Goal: Task Accomplishment & Management: Use online tool/utility

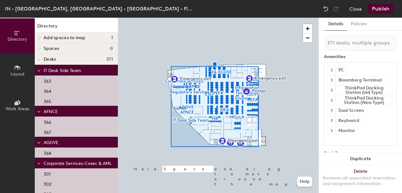
click at [68, 70] on span "IT Desk Side Team" at bounding box center [62, 70] width 37 height 5
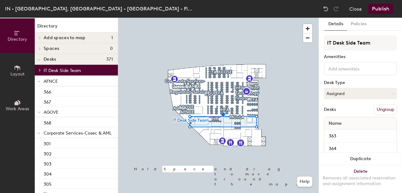
click at [376, 109] on button "Ungroup" at bounding box center [385, 109] width 23 height 11
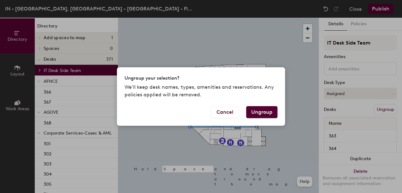
click at [273, 111] on button "Ungroup" at bounding box center [261, 112] width 31 height 12
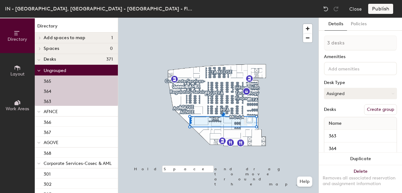
click at [85, 163] on span "Corporate Services-Cosec & AML" at bounding box center [78, 163] width 68 height 5
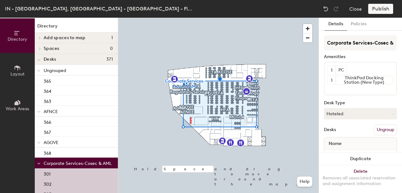
click at [387, 130] on button "Ungroup" at bounding box center [385, 129] width 23 height 11
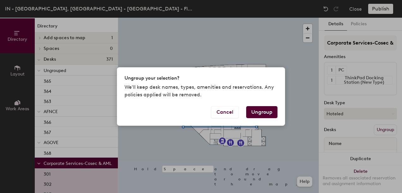
click at [259, 111] on button "Ungroup" at bounding box center [261, 112] width 31 height 12
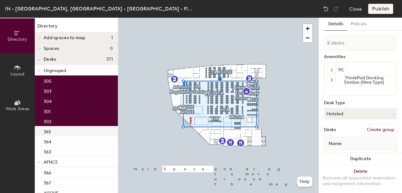
scroll to position [10, 0]
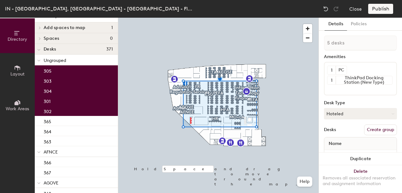
click at [66, 154] on p "AFNCE" at bounding box center [78, 152] width 69 height 8
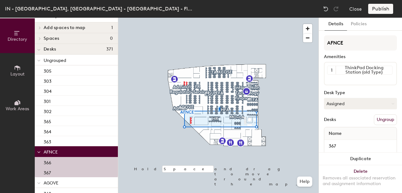
click at [380, 120] on button "Ungroup" at bounding box center [385, 119] width 23 height 11
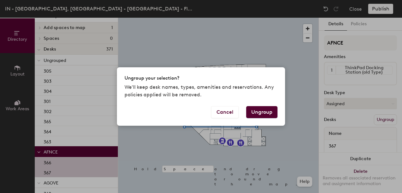
click at [271, 115] on button "Ungroup" at bounding box center [261, 112] width 31 height 12
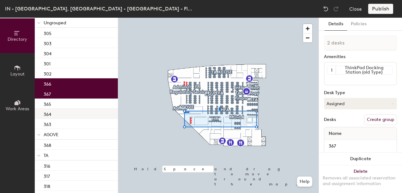
scroll to position [48, 0]
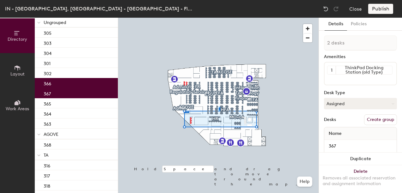
click at [59, 135] on p "AGOVE" at bounding box center [78, 134] width 69 height 8
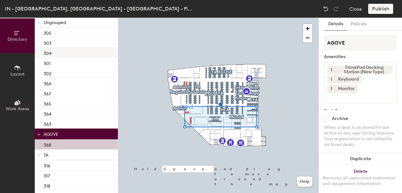
scroll to position [0, 0]
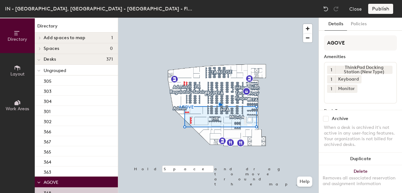
click at [62, 60] on h4 "Desks 371" at bounding box center [78, 59] width 69 height 5
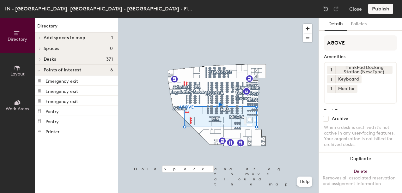
click at [385, 9] on div "Publish" at bounding box center [382, 9] width 29 height 10
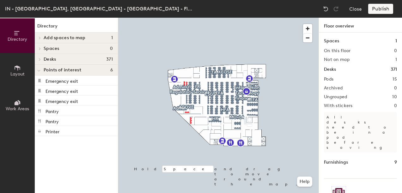
click at [45, 62] on div "Desks 371" at bounding box center [76, 59] width 83 height 11
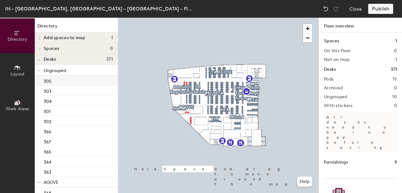
click at [58, 81] on div "305" at bounding box center [76, 81] width 83 height 10
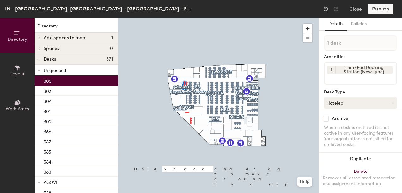
click at [70, 182] on p "AGOVE" at bounding box center [78, 182] width 69 height 8
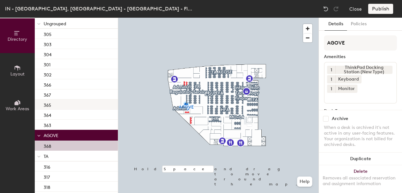
scroll to position [96, 0]
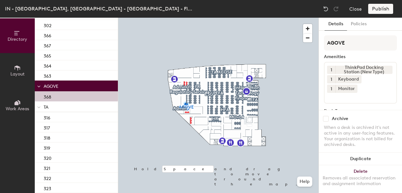
click at [54, 108] on p "TA" at bounding box center [78, 107] width 69 height 8
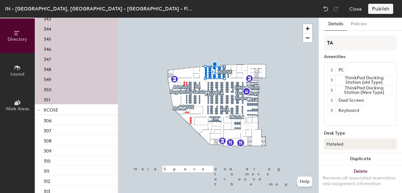
scroll to position [468, 0]
click at [65, 109] on p "XCOSE" at bounding box center [78, 109] width 69 height 8
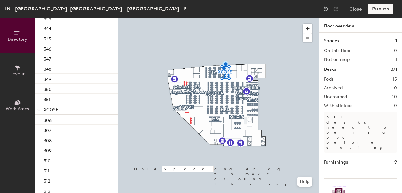
click at [350, 42] on div "Spaces 1" at bounding box center [360, 41] width 73 height 7
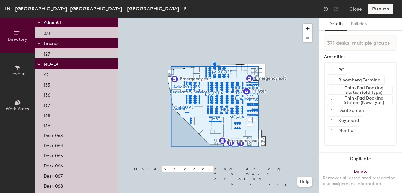
scroll to position [3742, 0]
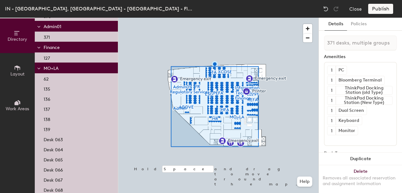
click at [64, 69] on p "MO+LA" at bounding box center [78, 68] width 69 height 8
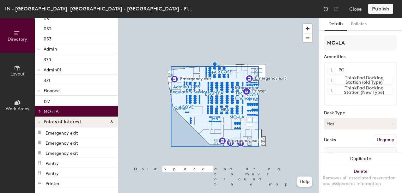
scroll to position [3699, 0]
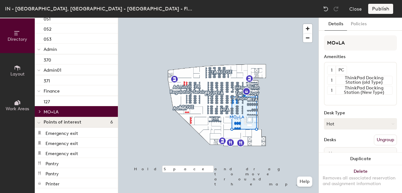
click at [384, 139] on button "Ungroup" at bounding box center [385, 140] width 23 height 11
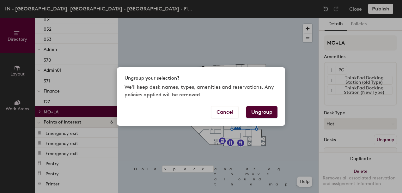
click at [260, 112] on button "Ungroup" at bounding box center [261, 112] width 31 height 12
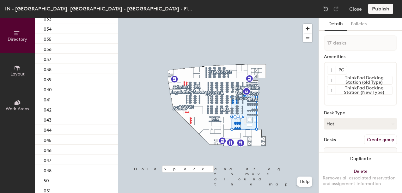
scroll to position [3860, 0]
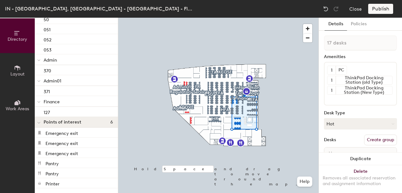
click at [68, 103] on p "Finance" at bounding box center [78, 101] width 69 height 8
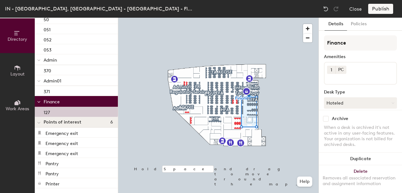
click at [70, 82] on p "Admin01" at bounding box center [78, 80] width 69 height 8
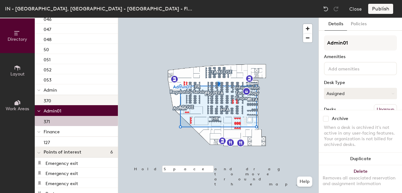
scroll to position [3829, 0]
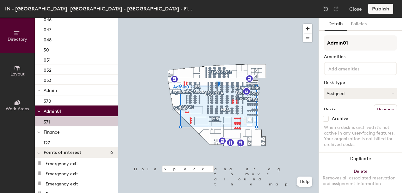
click at [61, 92] on p "Admin" at bounding box center [78, 90] width 69 height 8
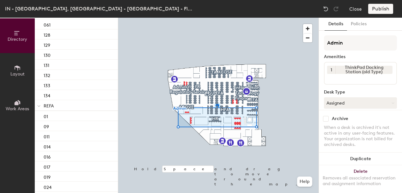
scroll to position [3266, 0]
click at [68, 107] on p "REFA" at bounding box center [78, 107] width 69 height 8
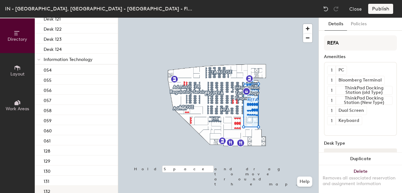
scroll to position [3151, 0]
click at [87, 59] on span "Information Technology" at bounding box center [68, 59] width 49 height 5
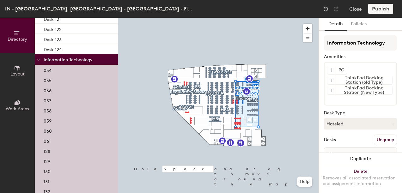
click at [383, 142] on button "Ungroup" at bounding box center [385, 140] width 23 height 11
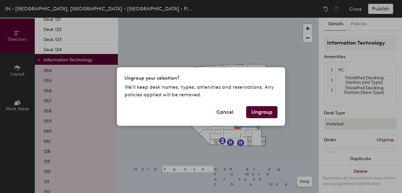
click at [272, 117] on button "Ungroup" at bounding box center [261, 112] width 31 height 12
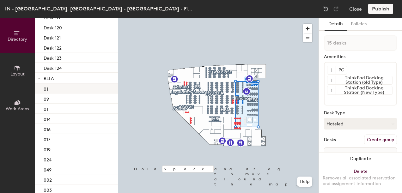
scroll to position [3283, 0]
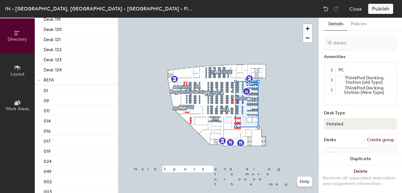
click at [58, 80] on p "REFA" at bounding box center [78, 80] width 69 height 8
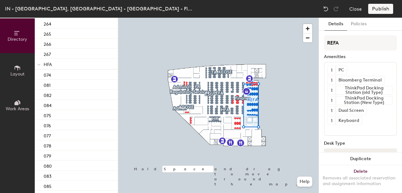
scroll to position [2760, 0]
click at [49, 66] on span "HFA" at bounding box center [48, 66] width 8 height 5
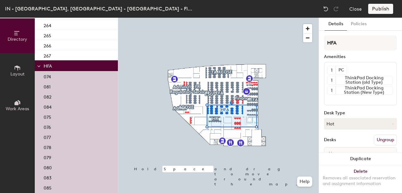
click at [385, 142] on button "Ungroup" at bounding box center [385, 140] width 23 height 11
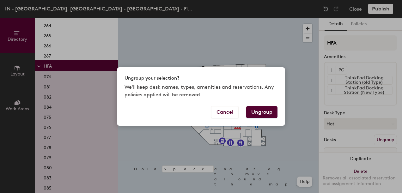
click at [264, 113] on button "Ungroup" at bounding box center [261, 112] width 31 height 12
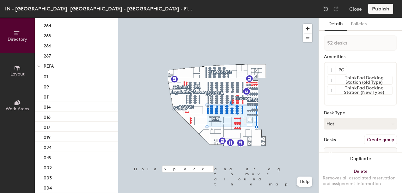
scroll to position [3272, 0]
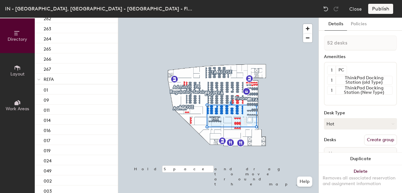
click at [71, 79] on p "REFA" at bounding box center [78, 79] width 69 height 8
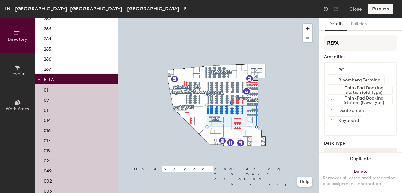
click at [71, 79] on p "REFA" at bounding box center [78, 79] width 69 height 8
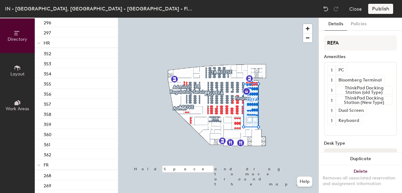
scroll to position [1598, 0]
click at [75, 45] on p "HR" at bounding box center [78, 43] width 69 height 8
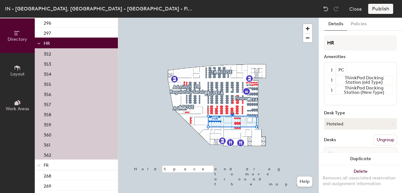
click at [386, 142] on button "Ungroup" at bounding box center [385, 140] width 23 height 11
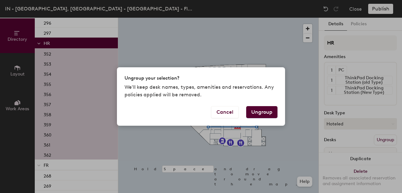
click at [270, 114] on button "Ungroup" at bounding box center [261, 112] width 31 height 12
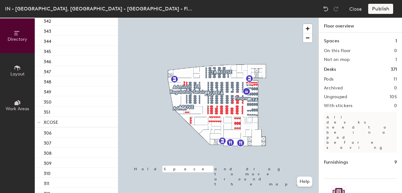
scroll to position [1415, 0]
click at [69, 123] on p "XCOSE" at bounding box center [78, 122] width 69 height 8
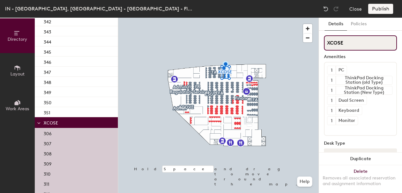
click at [354, 45] on input "XCOSE" at bounding box center [360, 42] width 73 height 15
drag, startPoint x: 303, startPoint y: 39, endPoint x: 368, endPoint y: 44, distance: 65.3
click at [368, 44] on input "XCOSE" at bounding box center [360, 42] width 73 height 15
type input "X"
click at [343, 45] on input "X" at bounding box center [360, 42] width 73 height 15
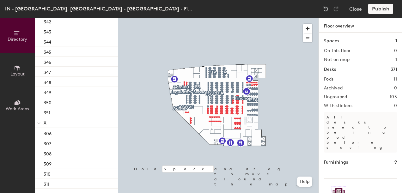
click at [46, 124] on span "X" at bounding box center [45, 122] width 3 height 5
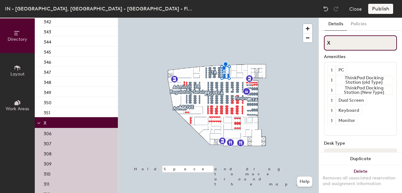
click at [352, 45] on input "X" at bounding box center [360, 42] width 73 height 15
type input "a"
type input "A"
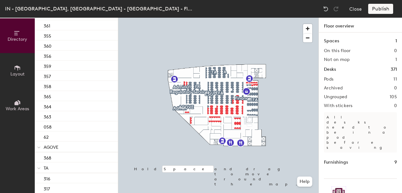
scroll to position [996, 0]
click at [60, 148] on p "AGOVE" at bounding box center [78, 146] width 69 height 8
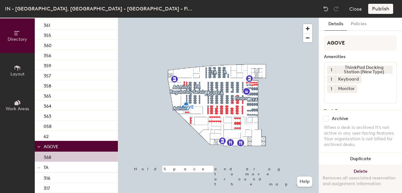
click at [359, 166] on button "Delete Removes all associated reservation and assignment information" at bounding box center [360, 179] width 83 height 28
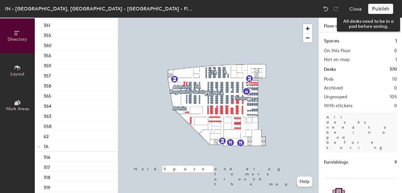
click at [378, 12] on div "Publish" at bounding box center [382, 9] width 29 height 10
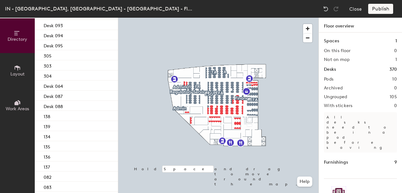
scroll to position [0, 0]
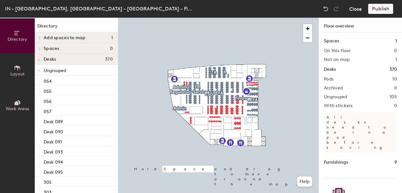
click at [357, 9] on button "Close" at bounding box center [355, 9] width 13 height 10
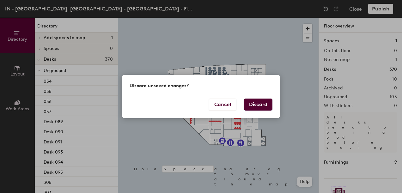
click at [262, 106] on button "Discard" at bounding box center [258, 105] width 28 height 12
